Goal: Complete application form: Complete application form

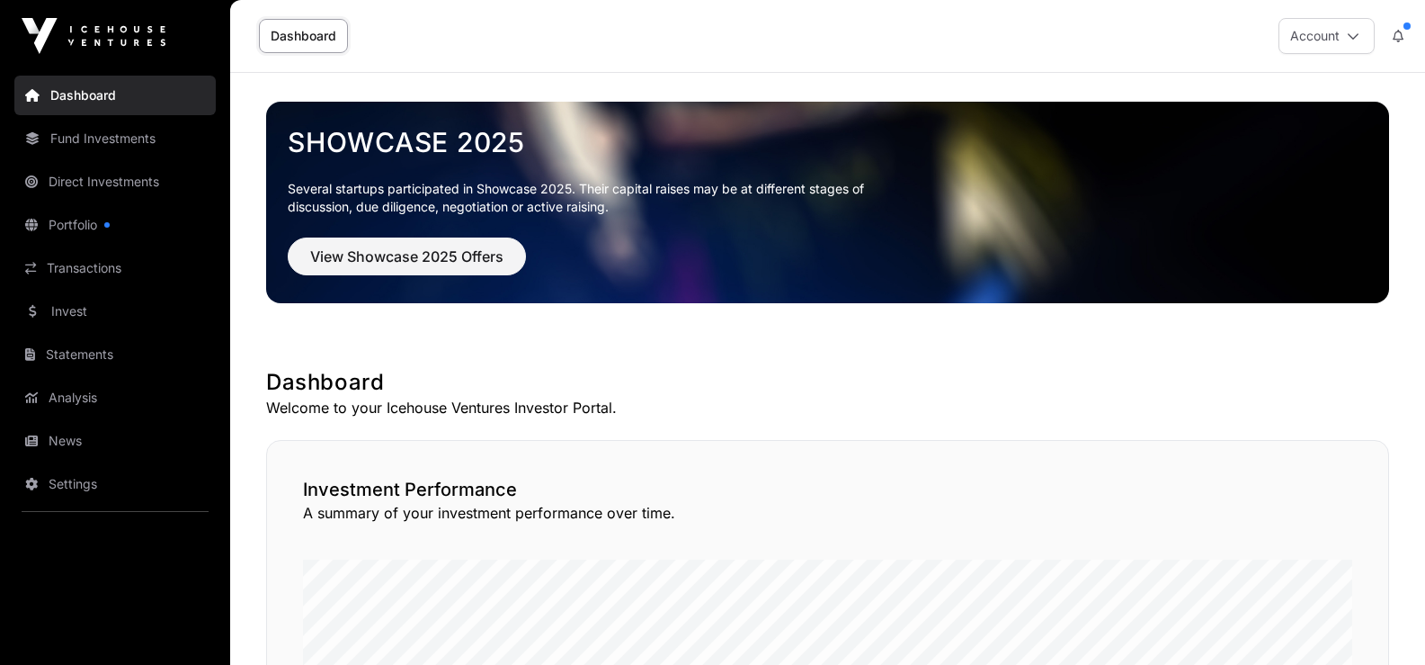
click at [1354, 26] on button "Account" at bounding box center [1327, 36] width 96 height 36
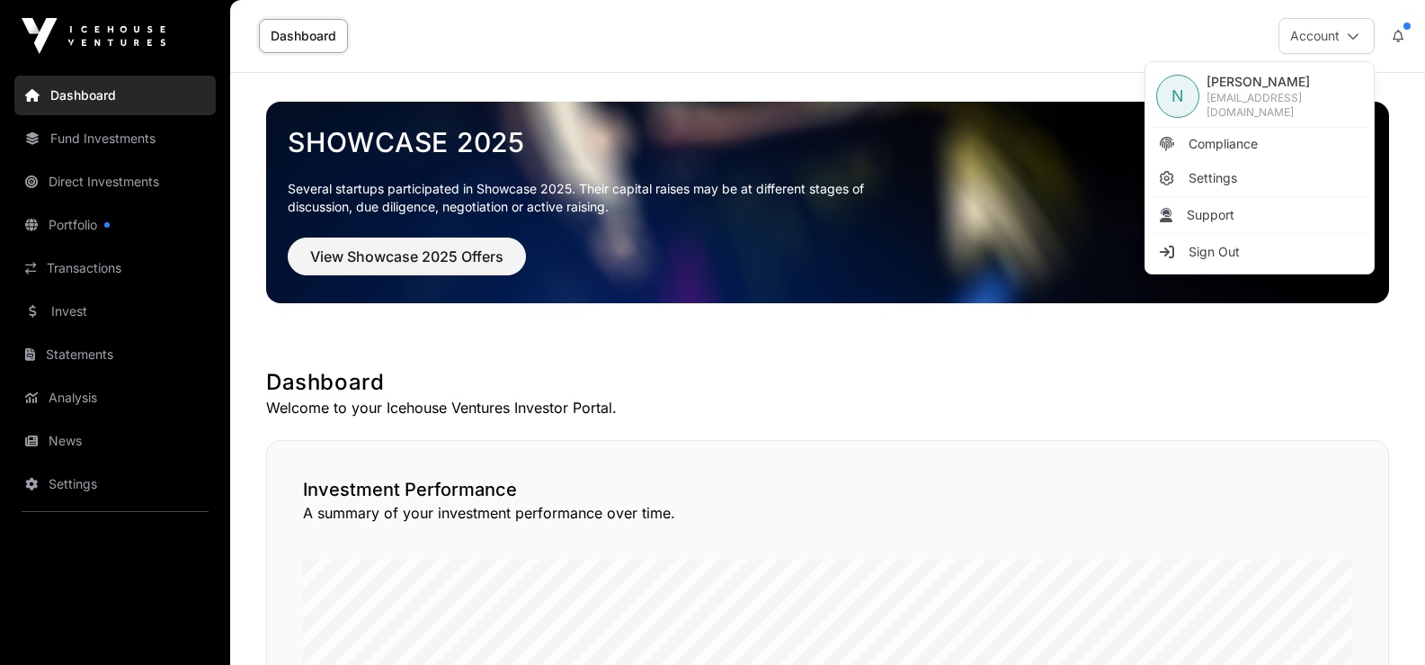
click at [1244, 91] on span "[PERSON_NAME]" at bounding box center [1285, 82] width 156 height 18
click at [1260, 99] on span "[EMAIL_ADDRESS][DOMAIN_NAME]" at bounding box center [1285, 105] width 156 height 29
click at [401, 248] on span "View Showcase 2025 Offers" at bounding box center [406, 257] width 193 height 22
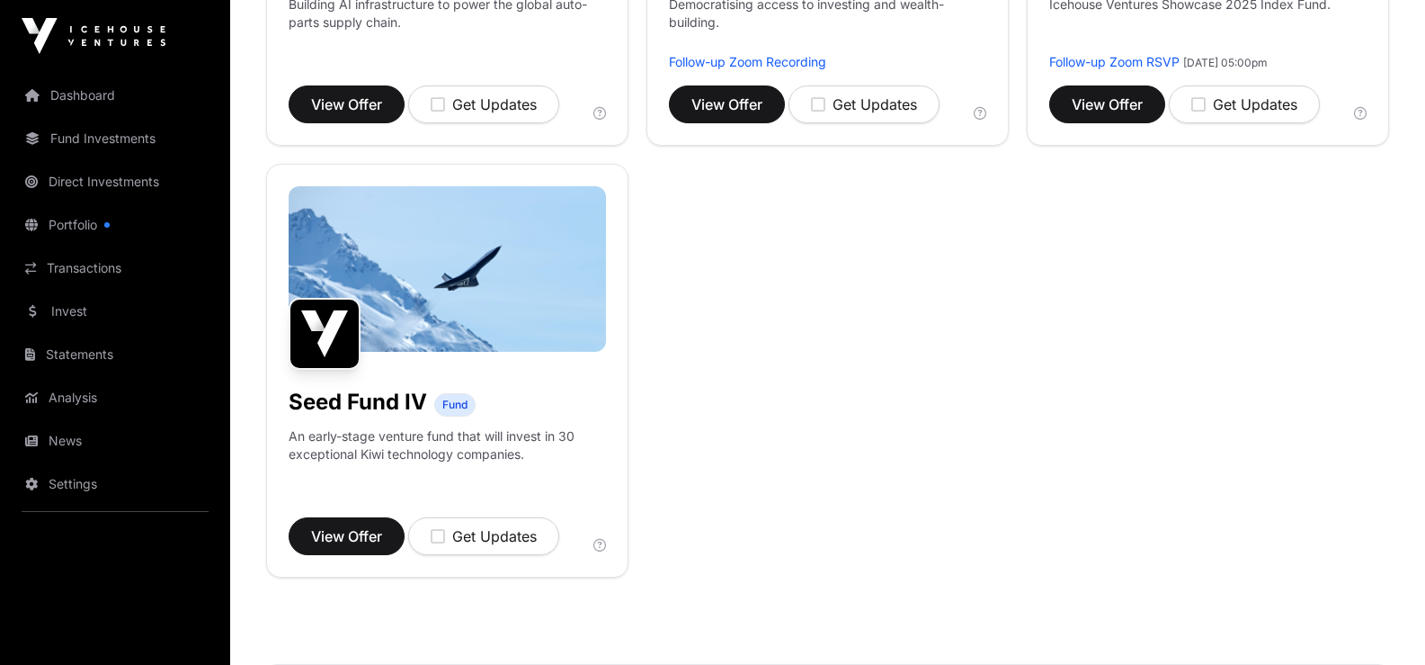
scroll to position [1619, 0]
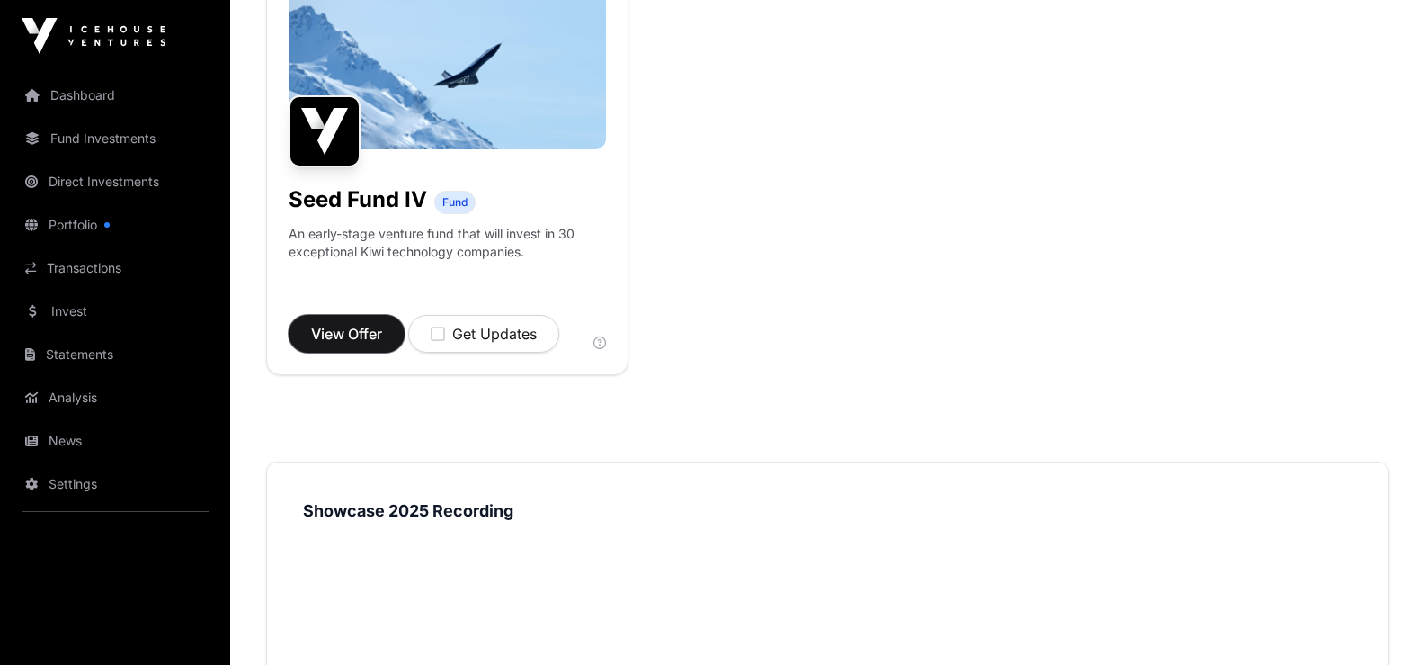
click at [359, 326] on span "View Offer" at bounding box center [346, 334] width 71 height 22
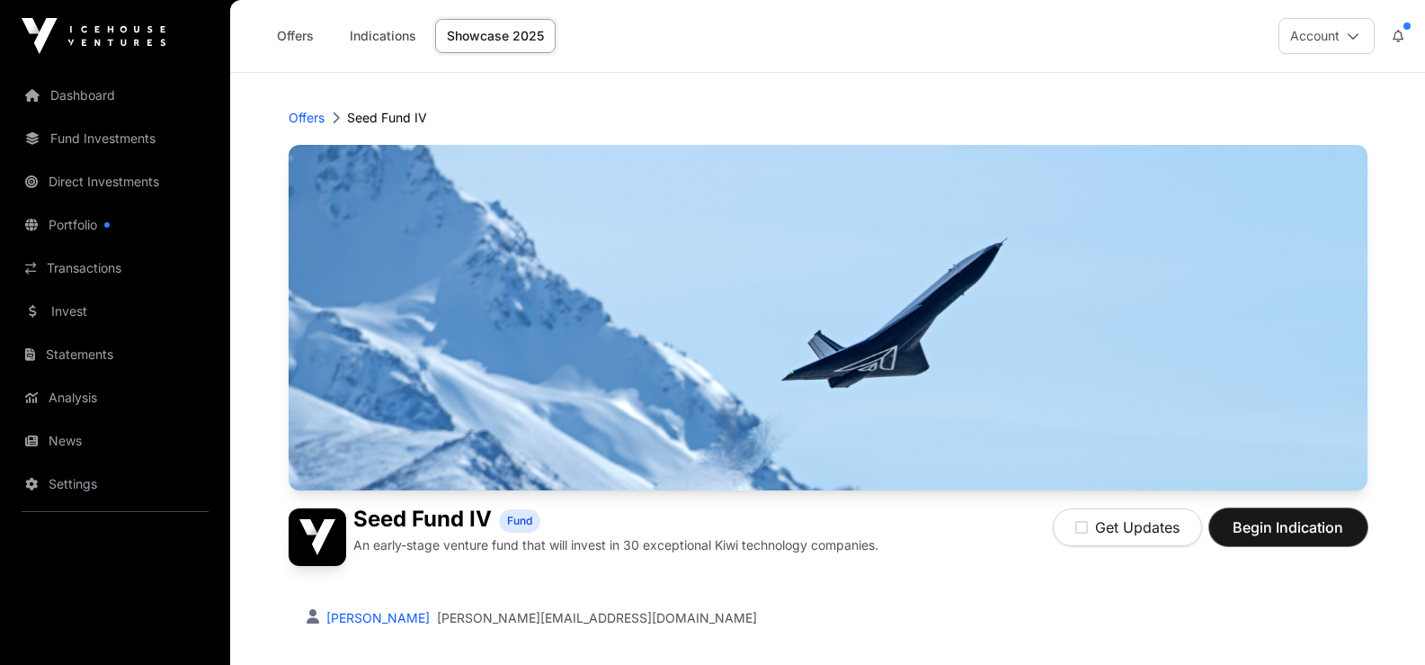
click at [1291, 523] on span "Begin Indication" at bounding box center [1288, 527] width 113 height 22
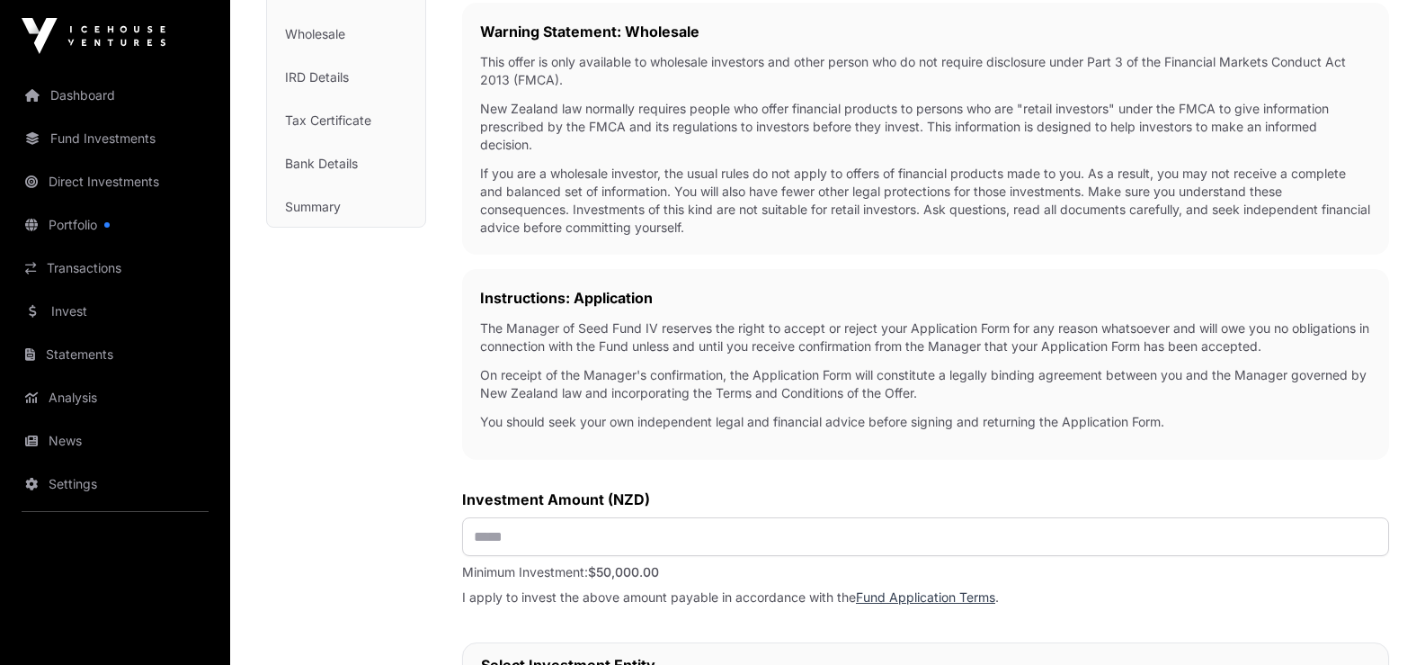
scroll to position [450, 0]
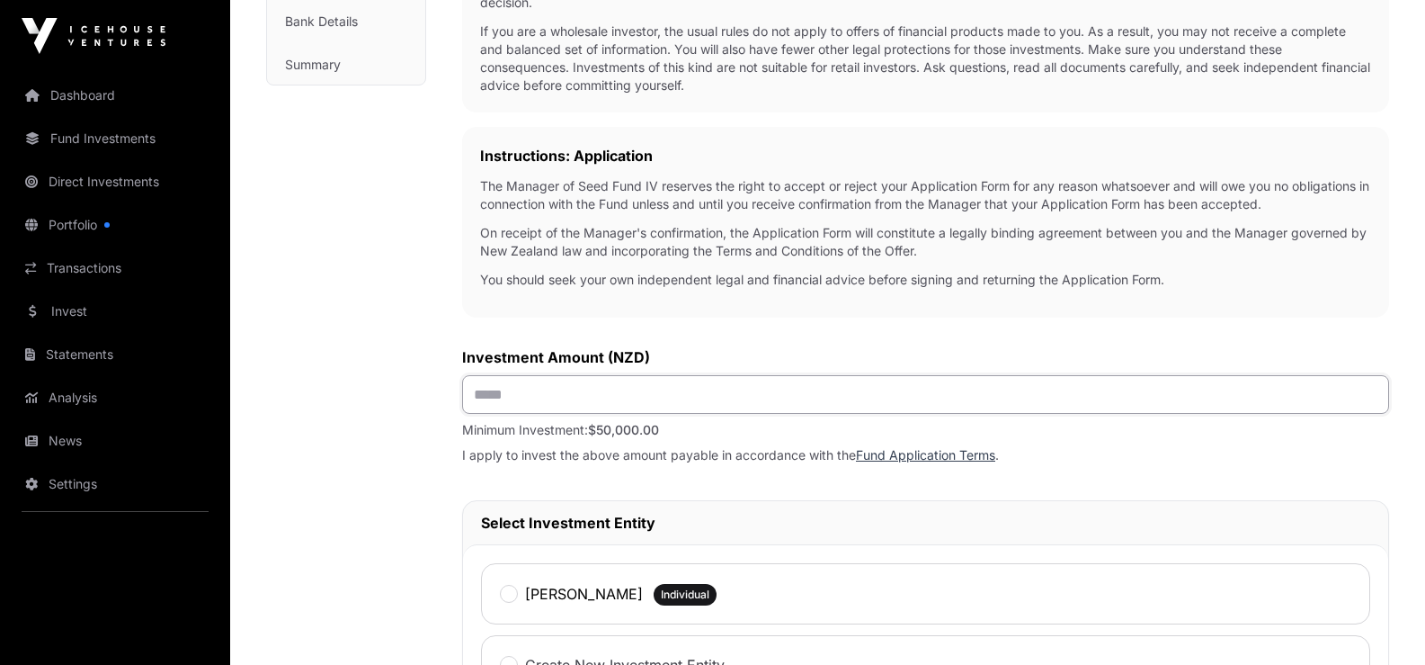
drag, startPoint x: 550, startPoint y: 396, endPoint x: 560, endPoint y: 400, distance: 10.9
click at [558, 400] on input "text" at bounding box center [925, 394] width 927 height 39
type input "*******"
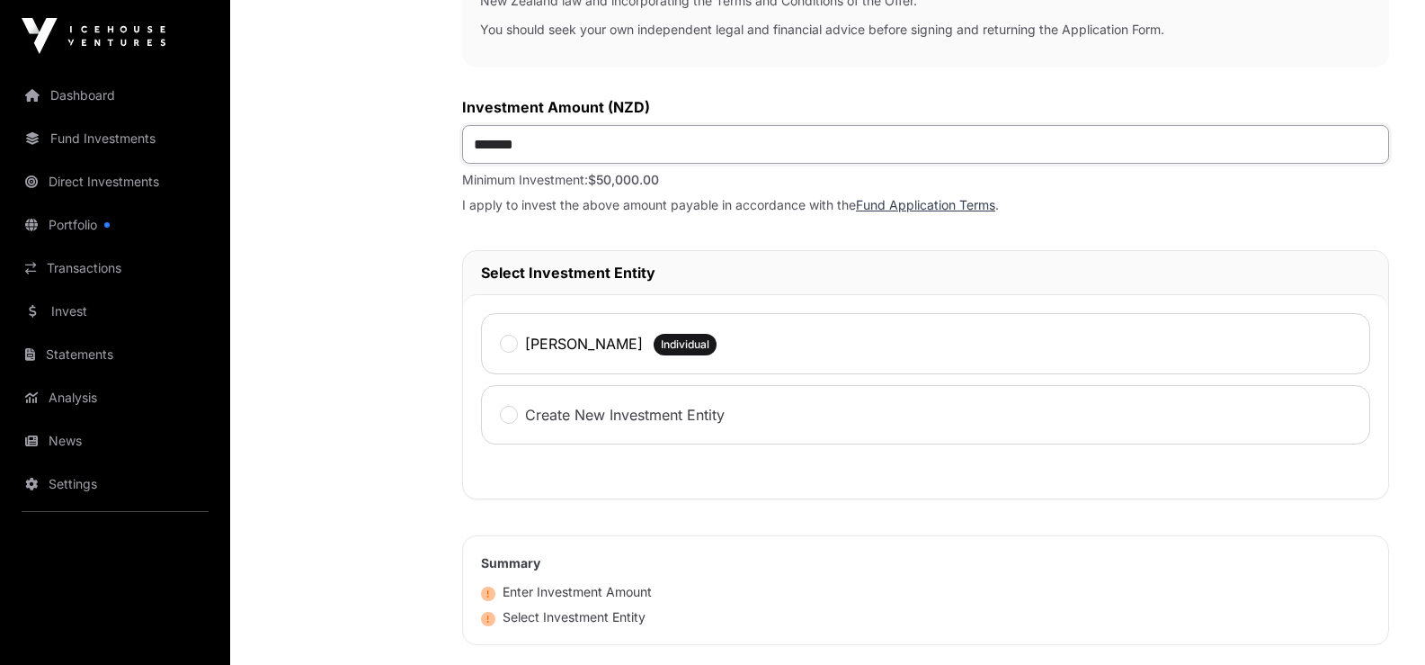
scroll to position [809, 0]
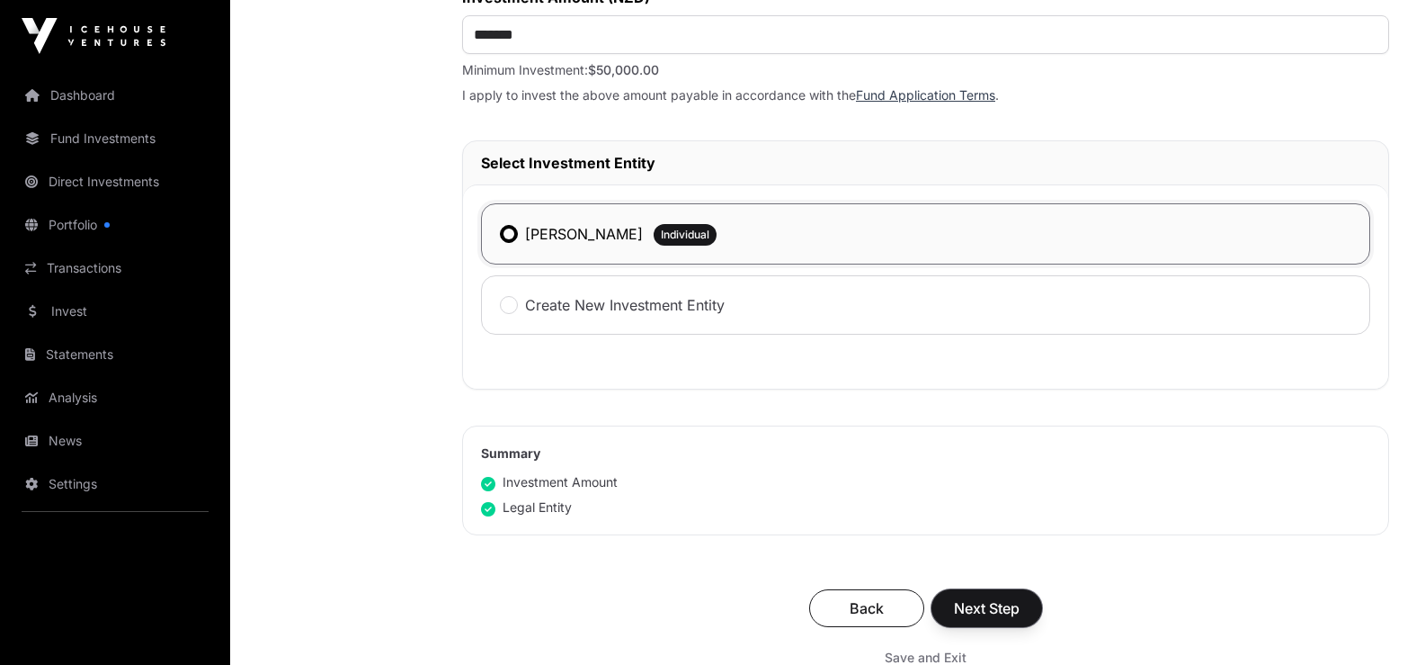
click at [994, 610] on span "Next Step" at bounding box center [987, 608] width 66 height 22
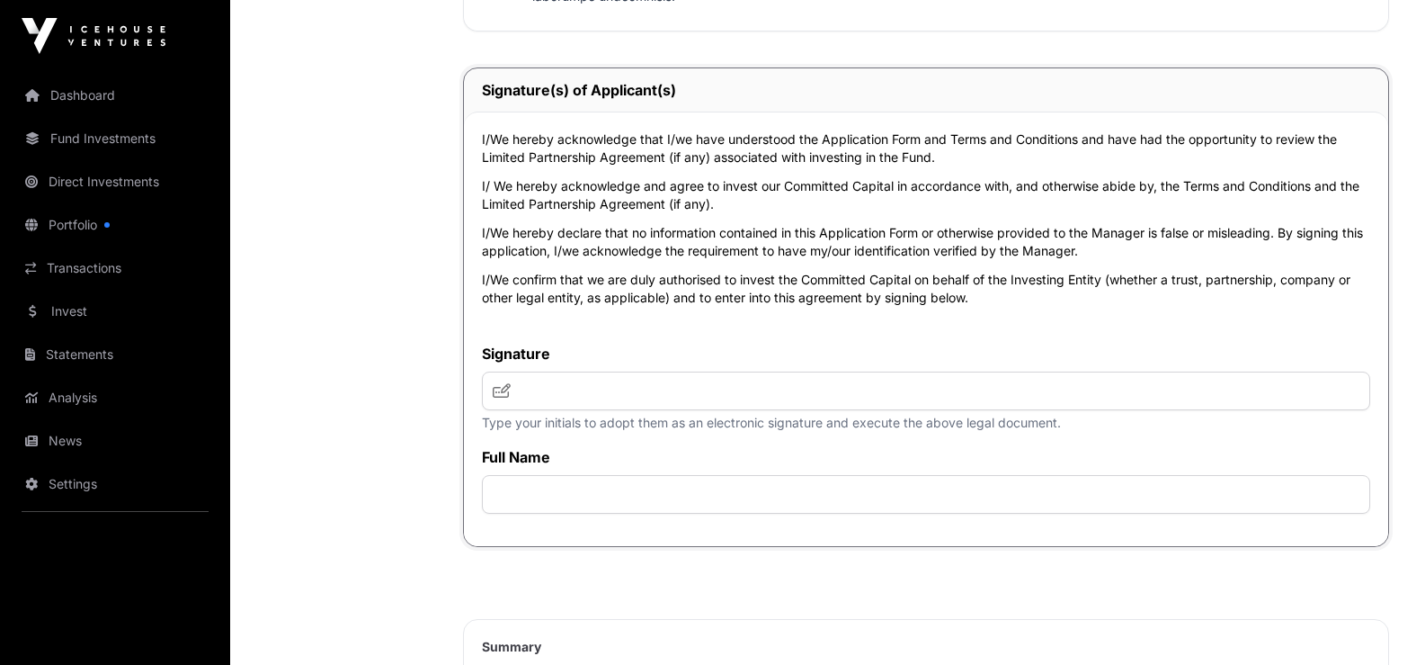
scroll to position [4227, 0]
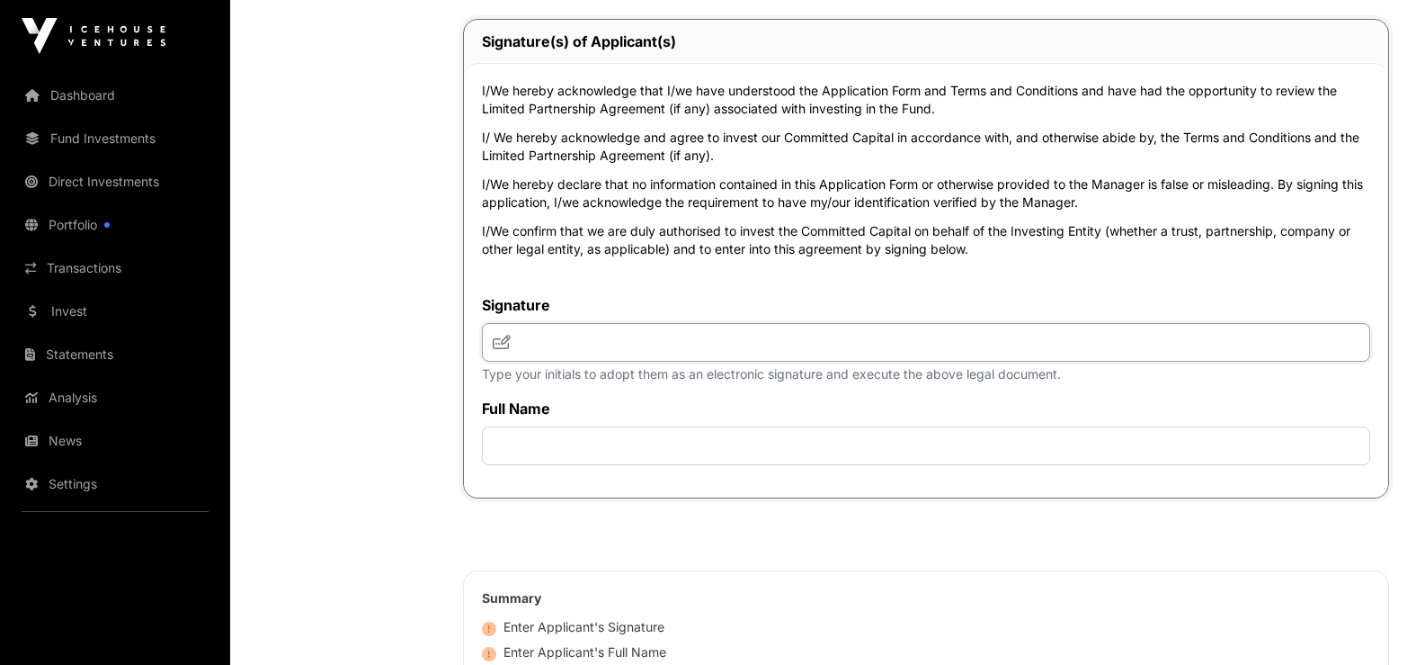
click at [592, 347] on input "text" at bounding box center [926, 342] width 889 height 39
type input "*"
type input "***"
click at [584, 457] on input "text" at bounding box center [926, 445] width 889 height 39
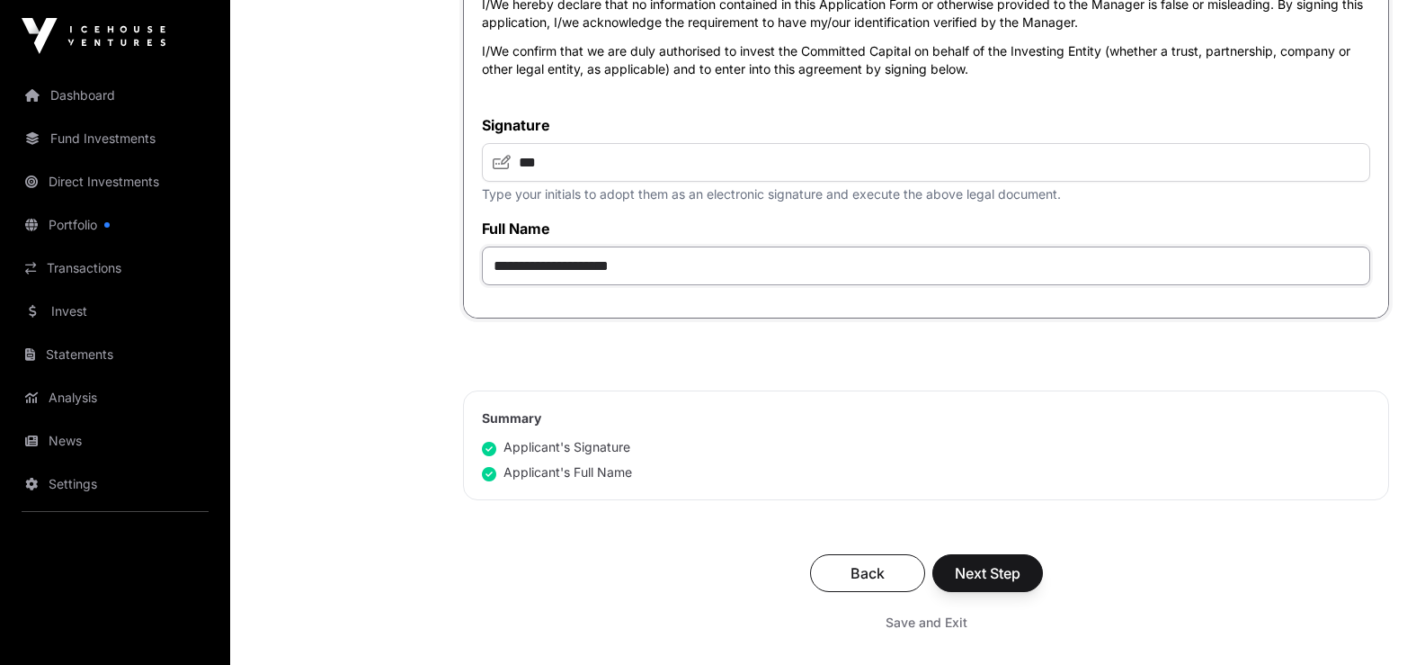
scroll to position [4497, 0]
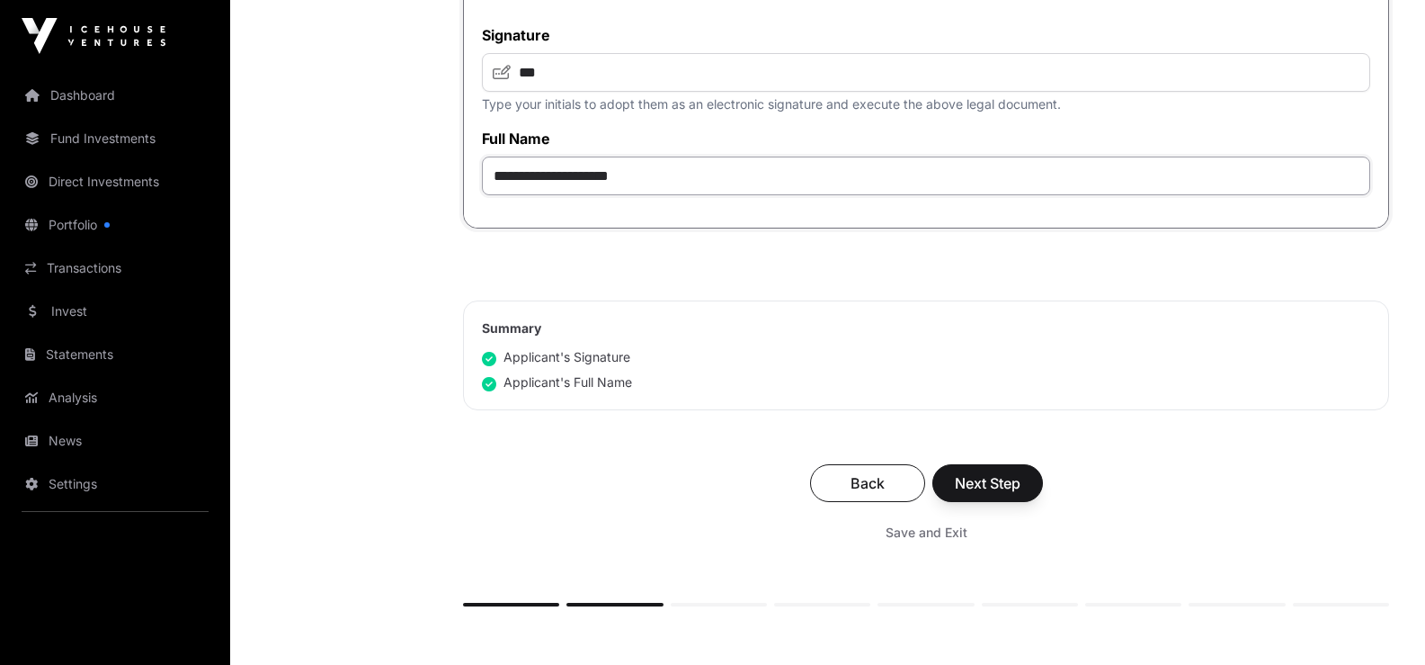
type input "**********"
click at [995, 482] on span "Next Step" at bounding box center [988, 483] width 66 height 22
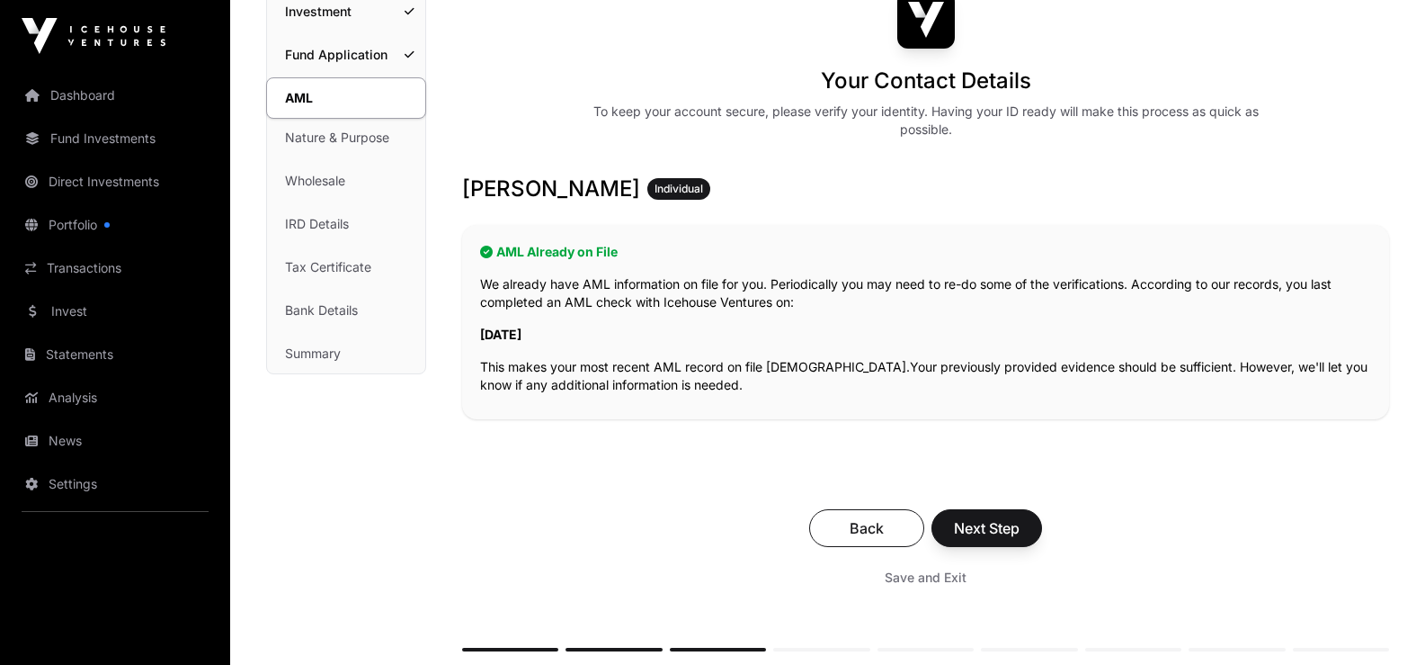
scroll to position [180, 0]
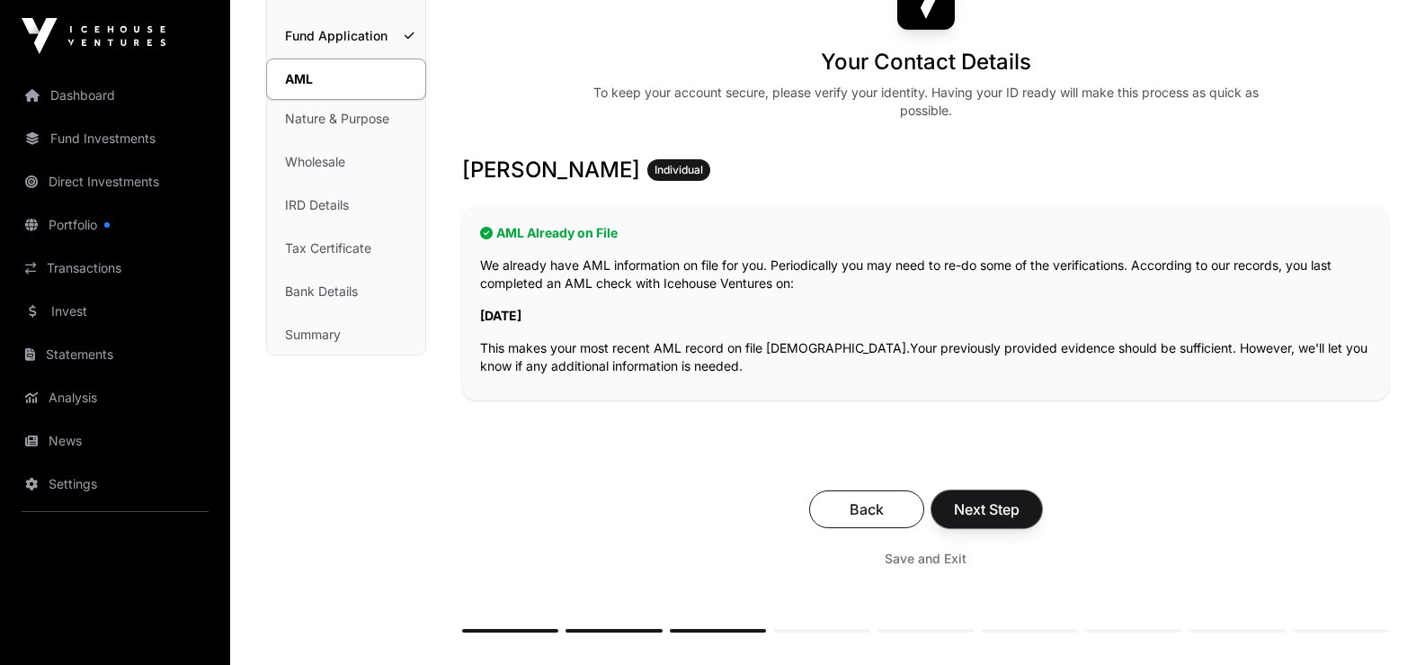
click at [992, 506] on span "Next Step" at bounding box center [987, 509] width 66 height 22
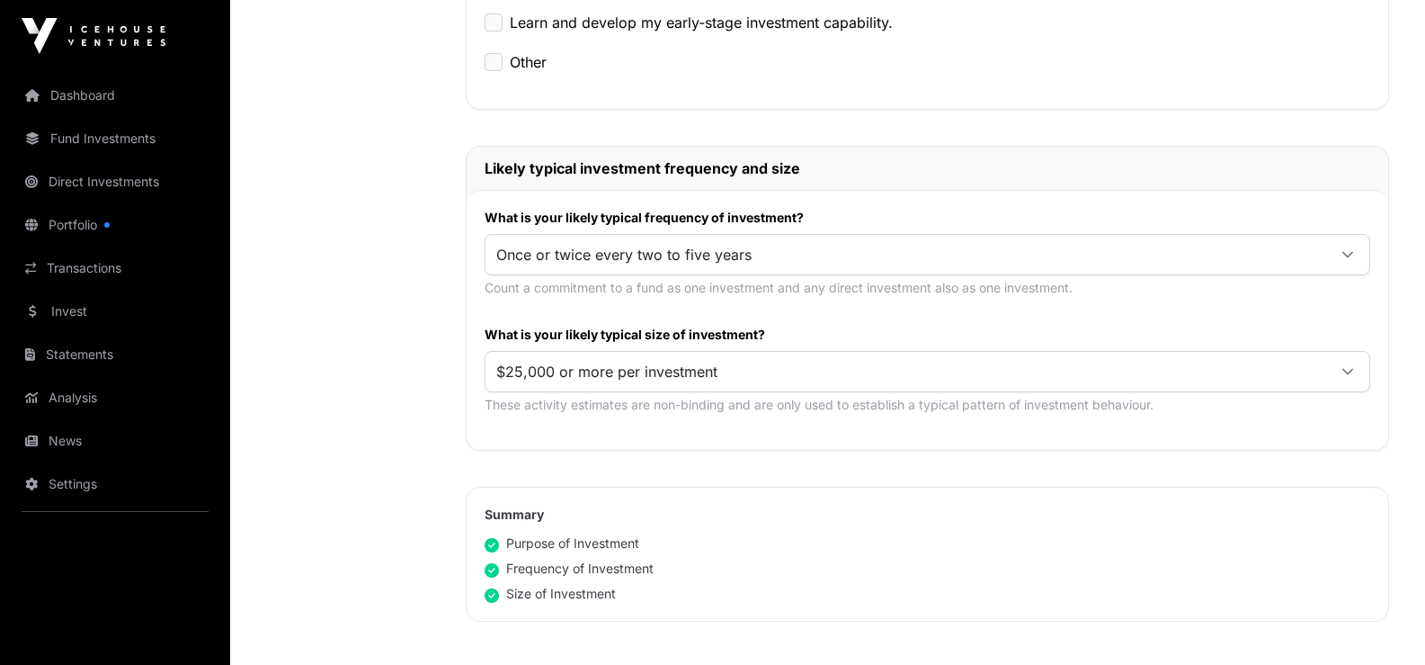
scroll to position [899, 0]
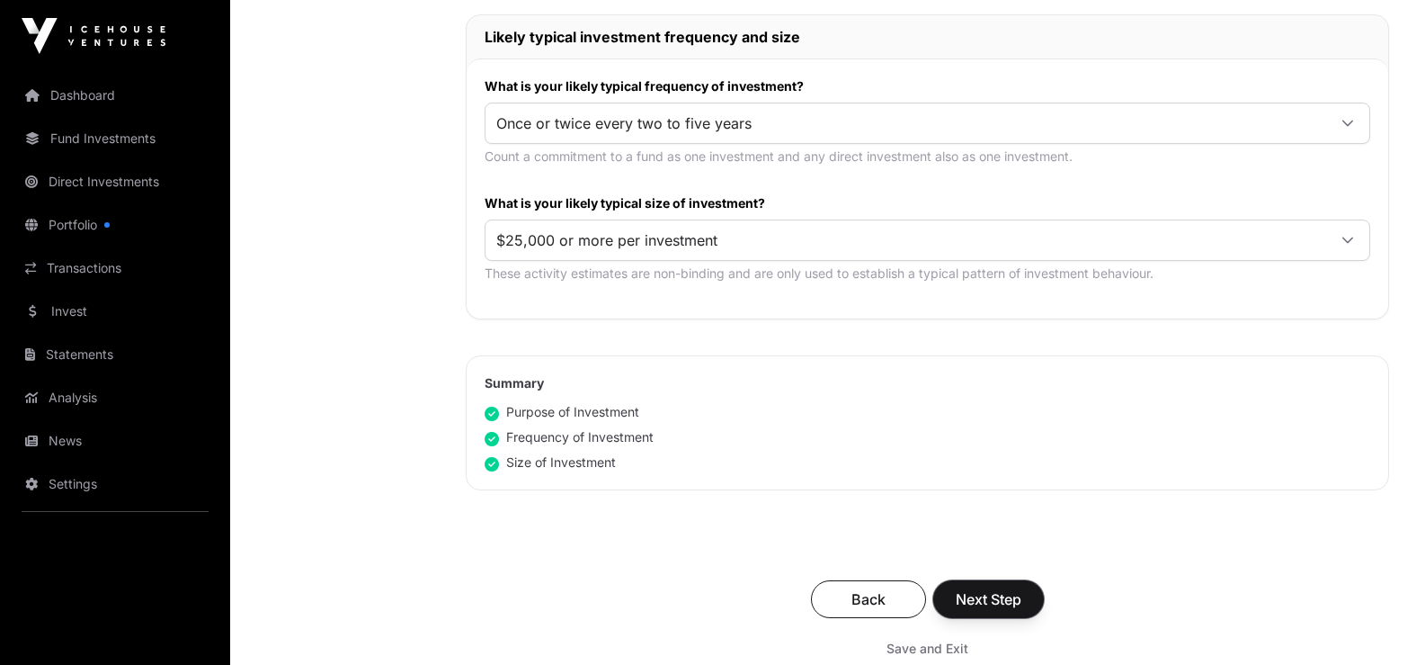
click at [987, 597] on span "Next Step" at bounding box center [989, 599] width 66 height 22
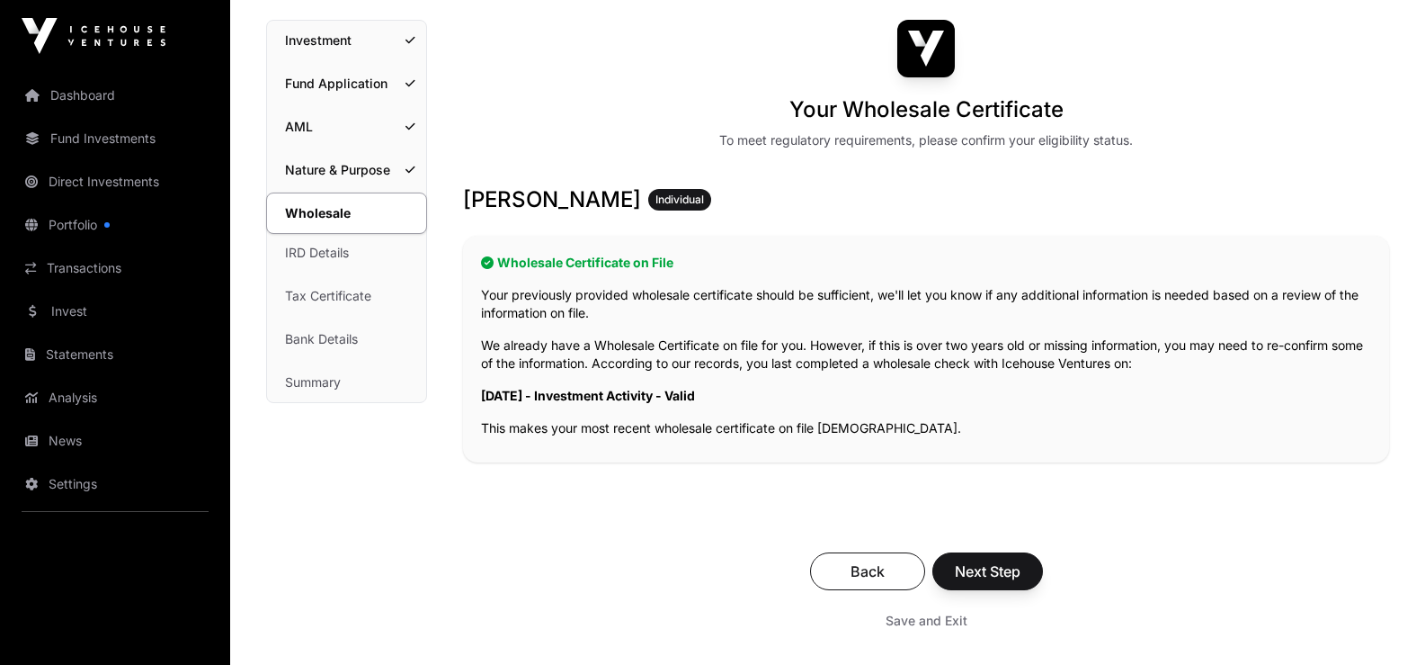
scroll to position [180, 0]
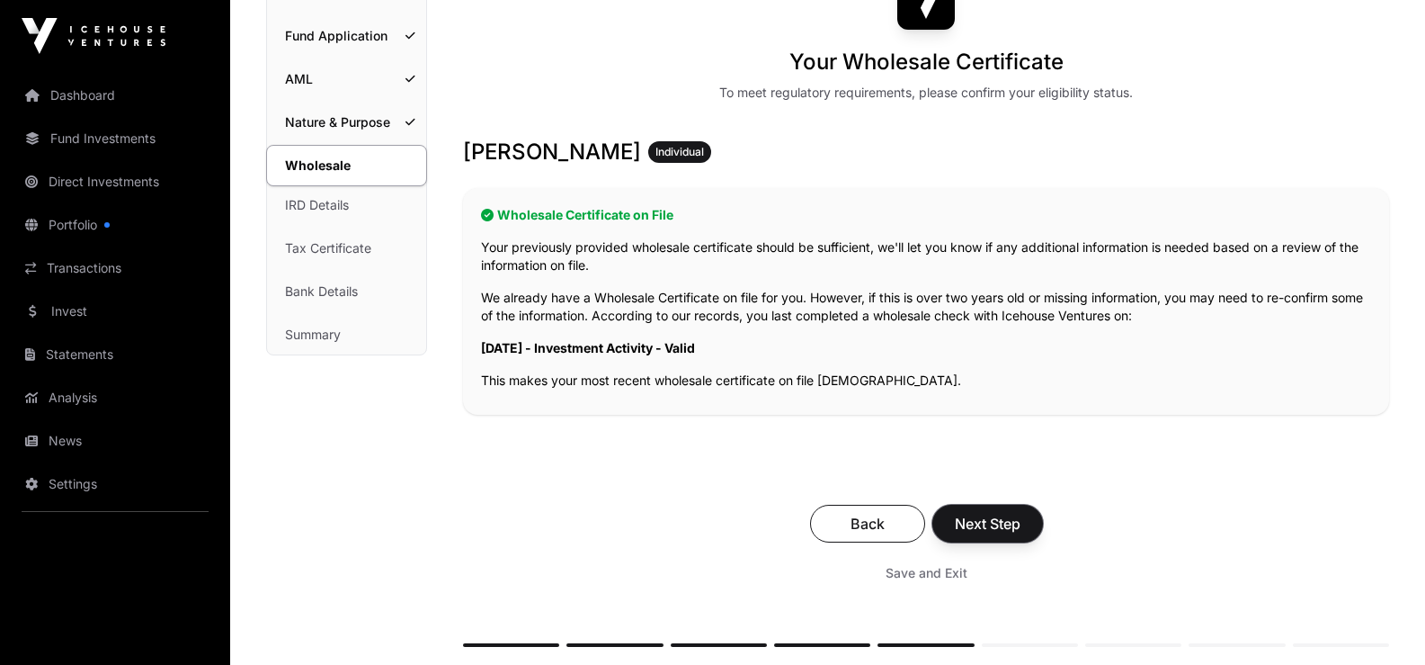
click at [1015, 519] on span "Next Step" at bounding box center [988, 524] width 66 height 22
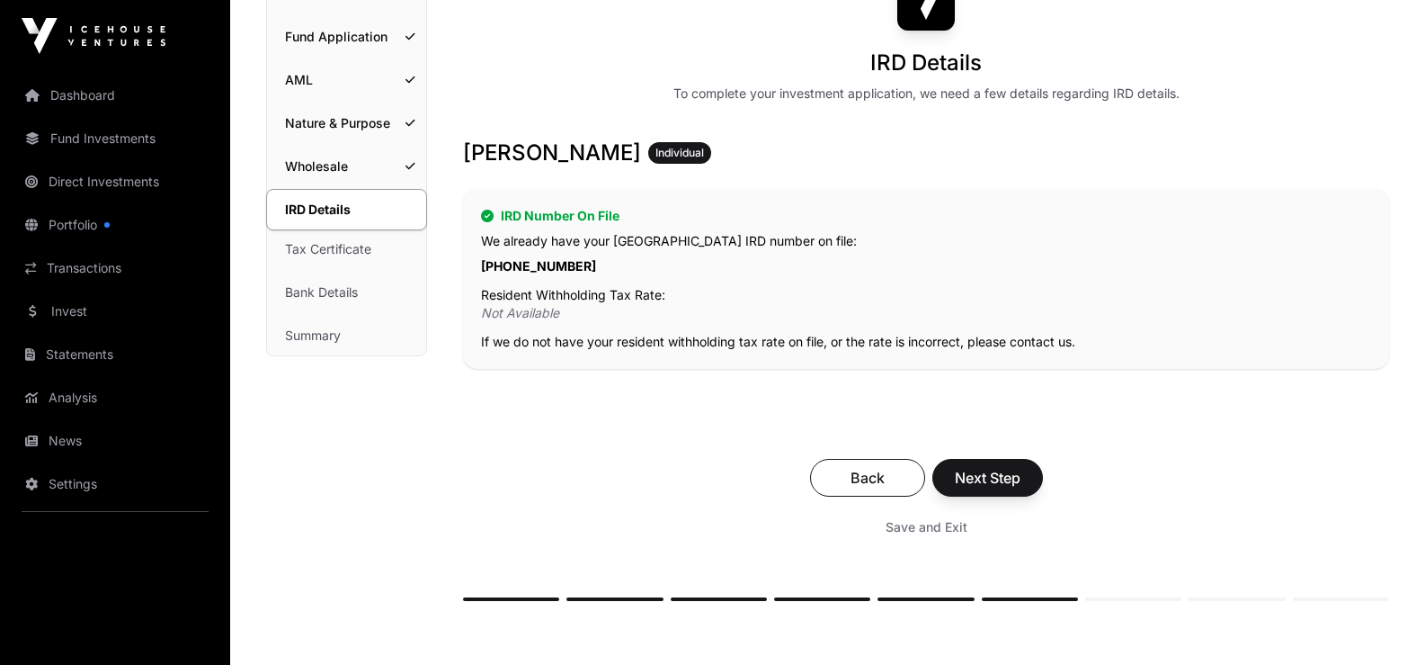
scroll to position [180, 0]
click at [993, 470] on span "Next Step" at bounding box center [988, 477] width 66 height 22
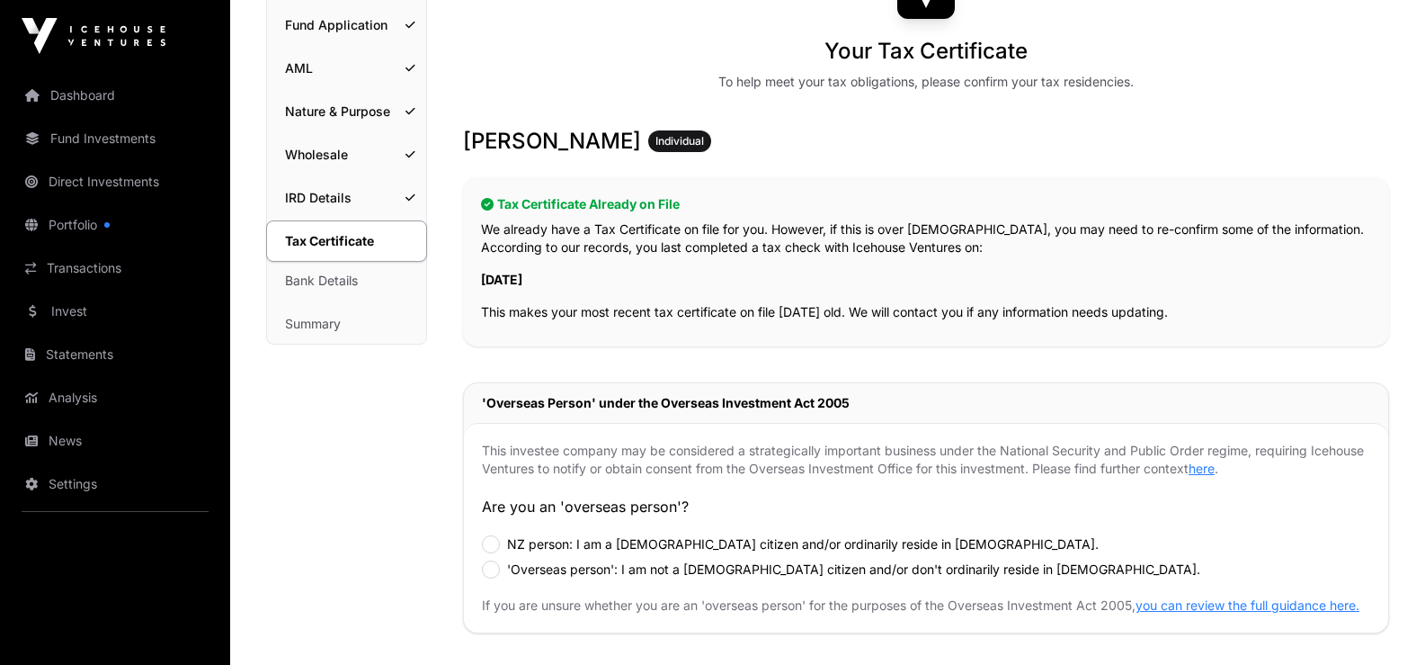
scroll to position [360, 0]
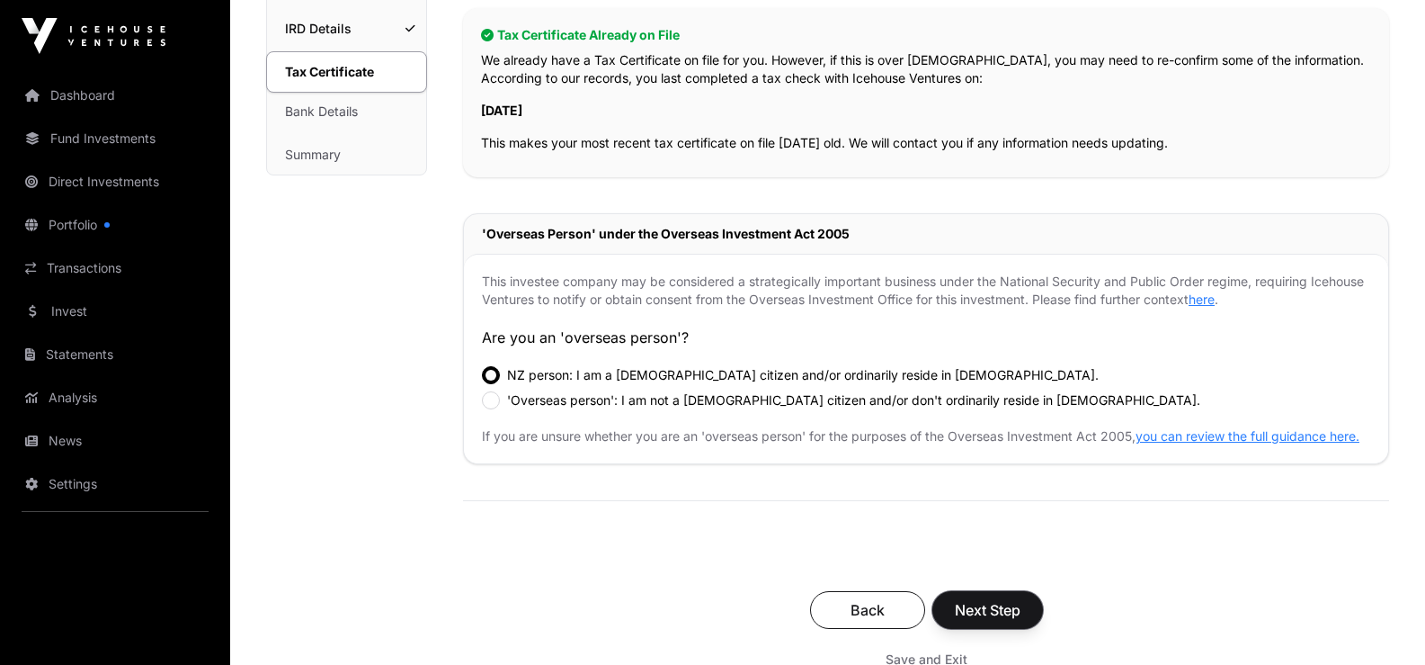
click at [986, 621] on span "Next Step" at bounding box center [988, 610] width 66 height 22
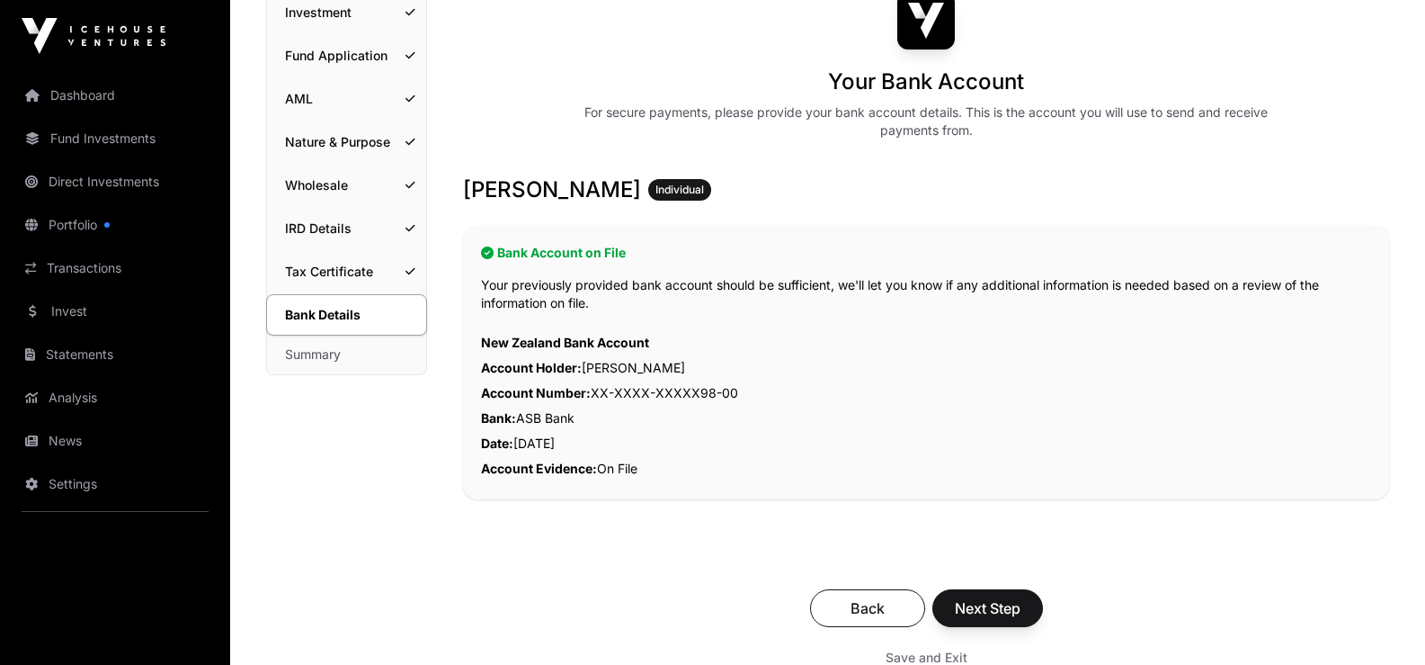
scroll to position [180, 0]
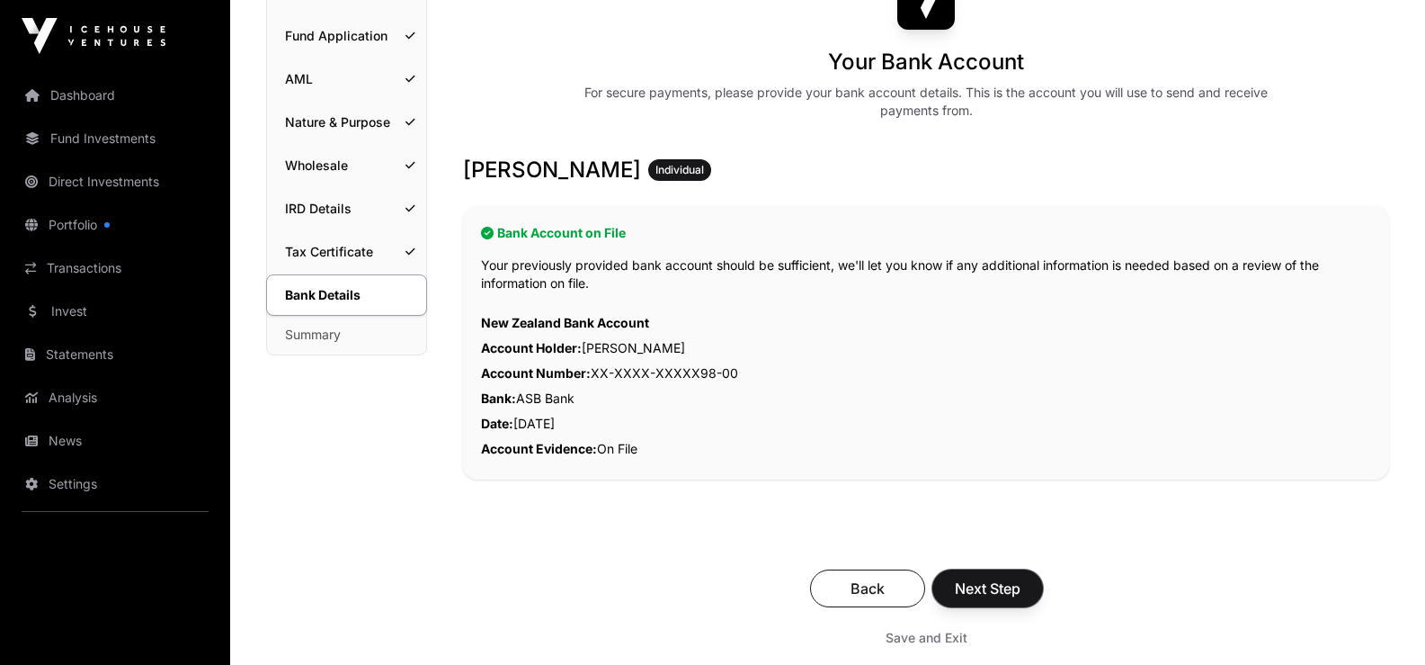
click at [976, 584] on span "Next Step" at bounding box center [988, 588] width 66 height 22
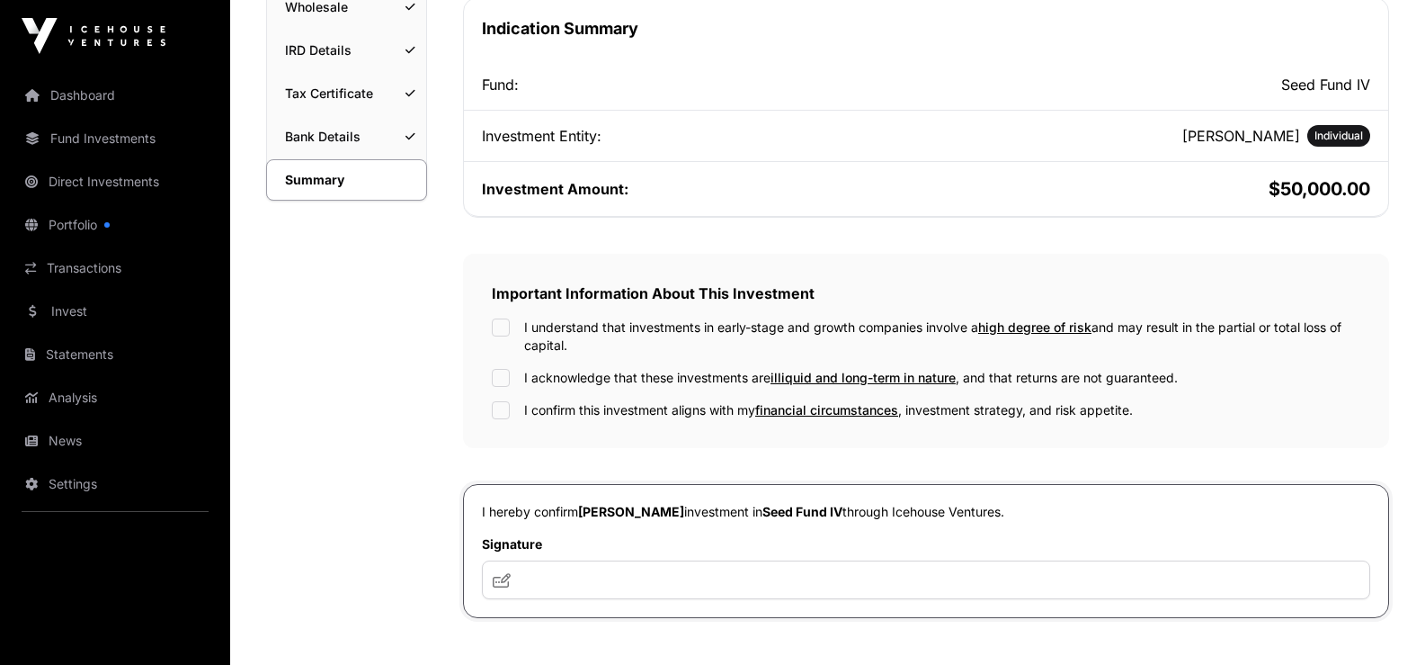
scroll to position [360, 0]
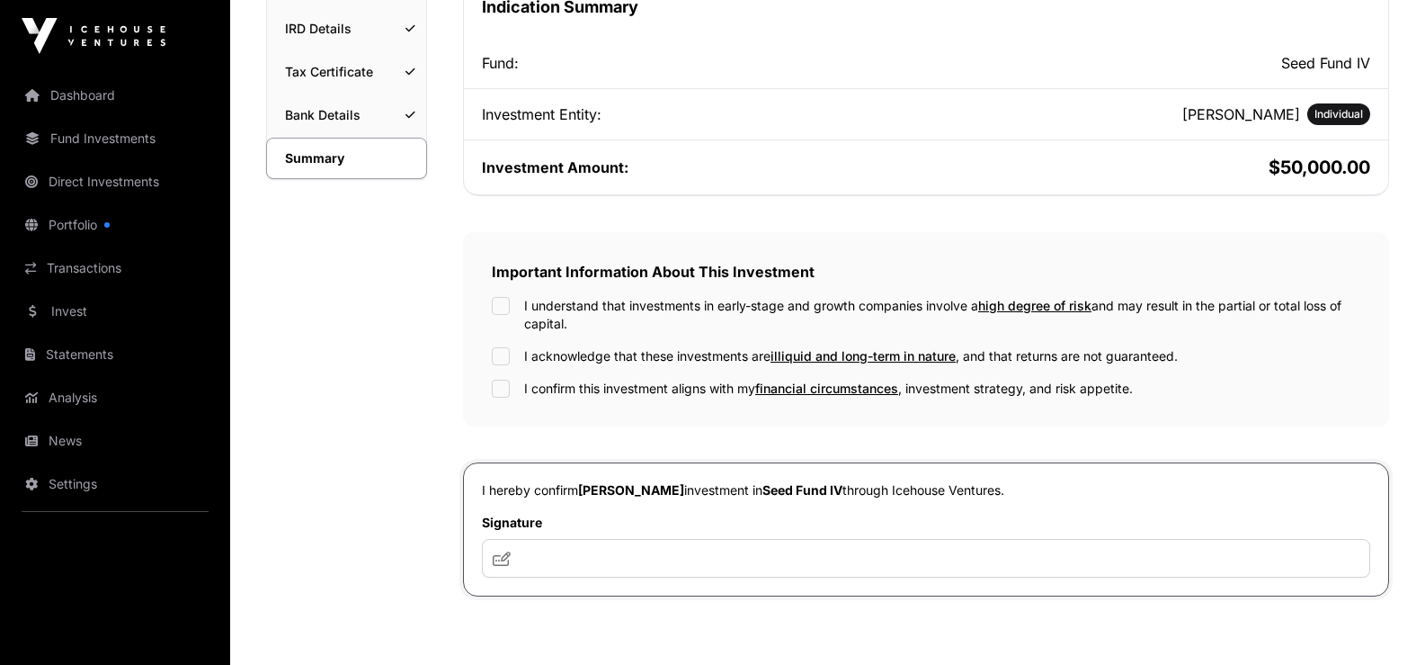
click at [500, 296] on div "Important Information About This Investment I understand that investments in ea…" at bounding box center [926, 329] width 926 height 194
click at [576, 559] on input "text" at bounding box center [926, 558] width 889 height 39
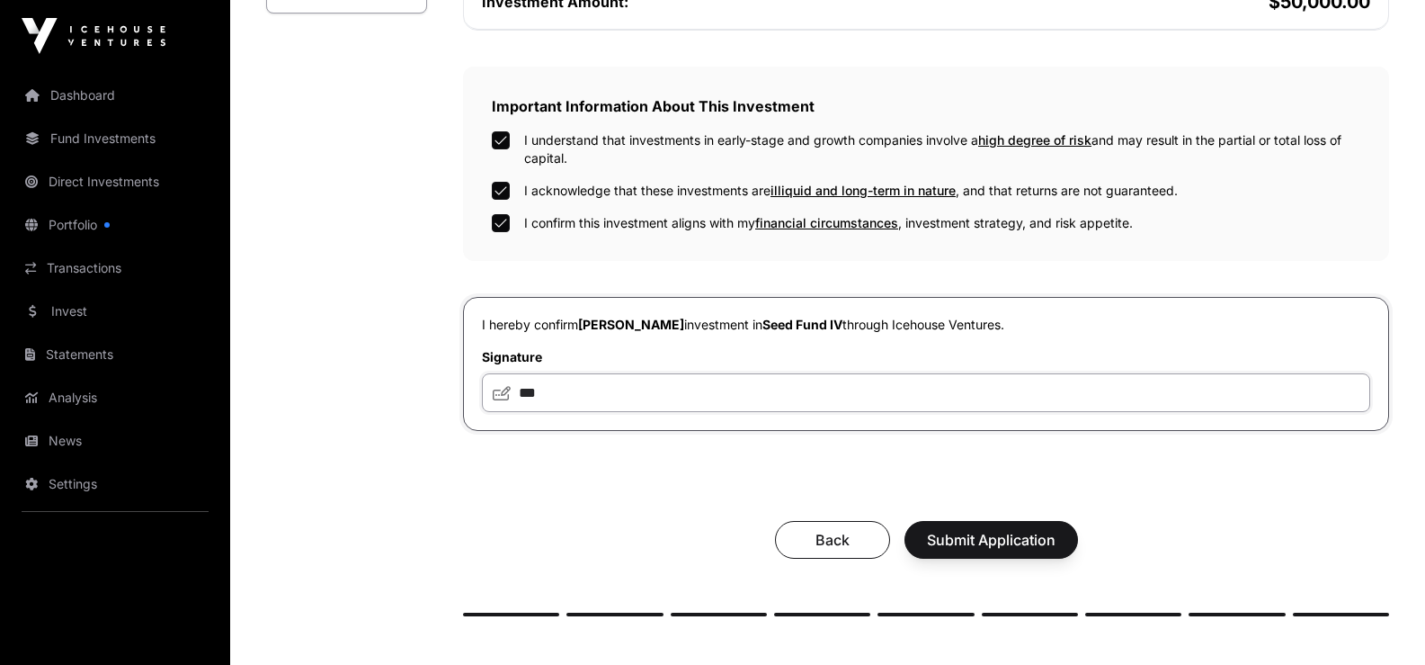
scroll to position [540, 0]
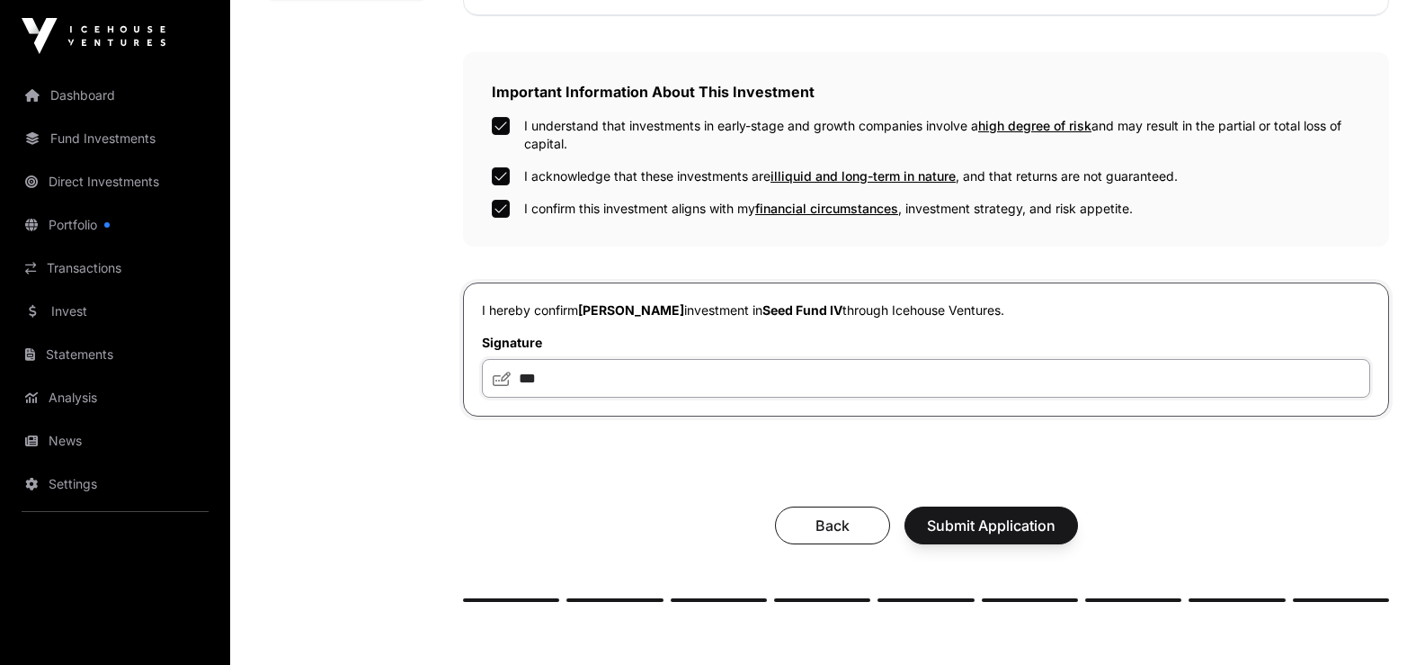
type input "***"
click at [994, 520] on span "Submit Application" at bounding box center [991, 525] width 129 height 22
